Goal: Task Accomplishment & Management: Use online tool/utility

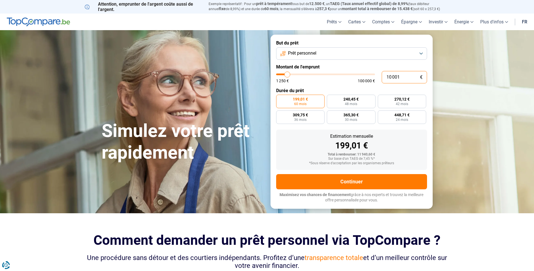
click at [401, 77] on input "10 001" at bounding box center [404, 77] width 45 height 12
type input "1 000"
type input "1250"
type input "100"
type input "1250"
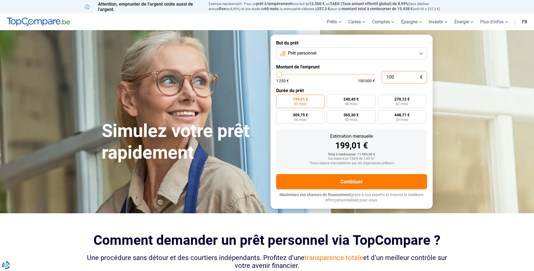
type input "10"
type input "1250"
type input "1"
type input "1250"
type input "0"
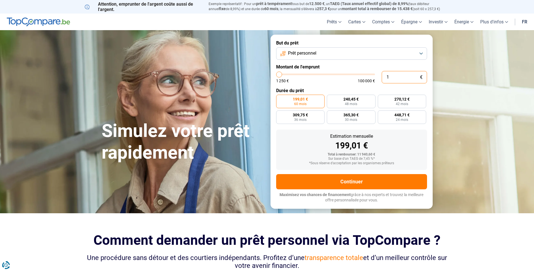
type input "1250"
type input "1 250"
type input "1250"
radio input "true"
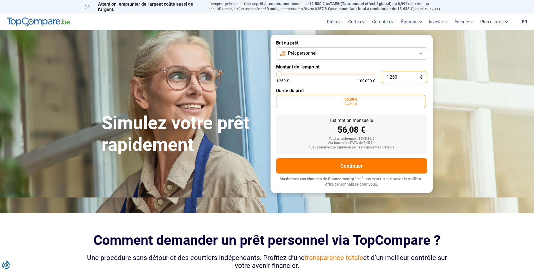
type input "125"
type input "1250"
type input "12"
type input "1250"
type input "1"
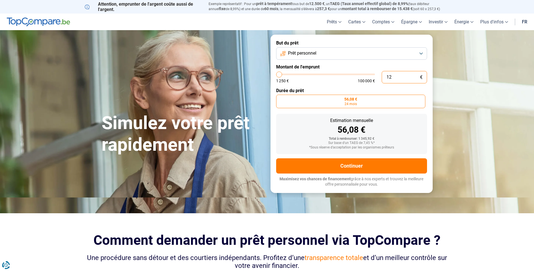
type input "1250"
type input "0"
type input "1250"
type input "1 250"
type input "1250"
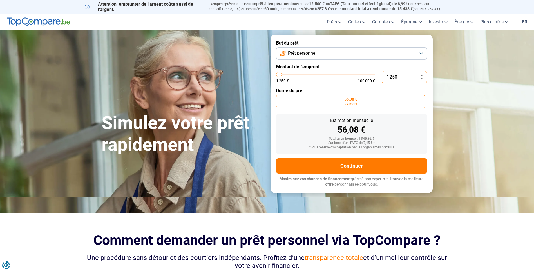
type input "13 000"
type input "13000"
radio input "false"
type input "13000"
click at [290, 74] on input "range" at bounding box center [325, 74] width 99 height 2
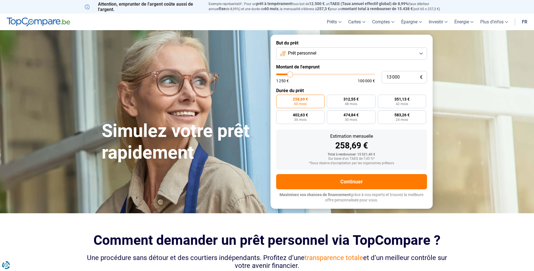
type input "4 500"
type input "4500"
click at [282, 74] on input "range" at bounding box center [325, 74] width 99 height 2
radio input "true"
type input "14 000"
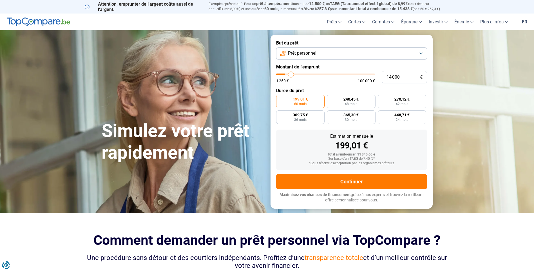
type input "14000"
click at [291, 75] on input "range" at bounding box center [325, 74] width 99 height 2
type input "2 750"
type input "2750"
click at [280, 75] on input "range" at bounding box center [325, 74] width 99 height 2
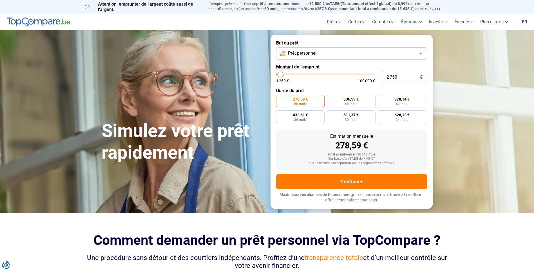
radio input "true"
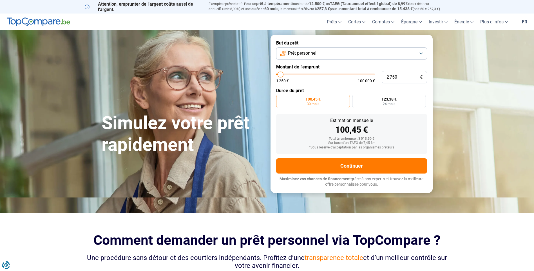
type input "8 000"
type input "8000"
click at [285, 74] on input "range" at bounding box center [325, 74] width 99 height 2
radio input "false"
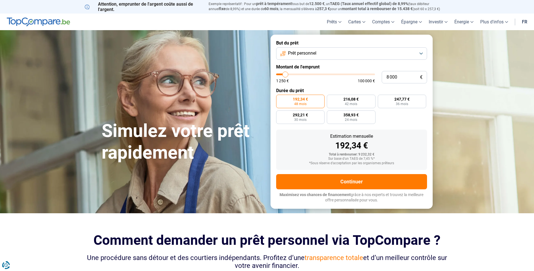
type input "3 250"
type input "3250"
click at [281, 75] on input "range" at bounding box center [325, 74] width 99 height 2
radio input "true"
